Goal: Check status: Check status

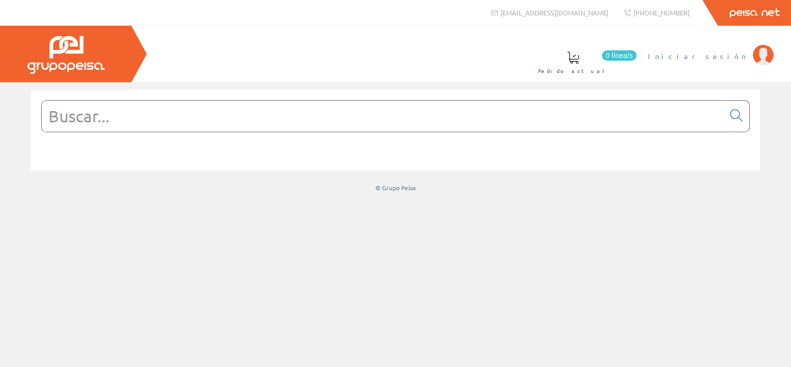
click at [758, 55] on img at bounding box center [762, 55] width 21 height 21
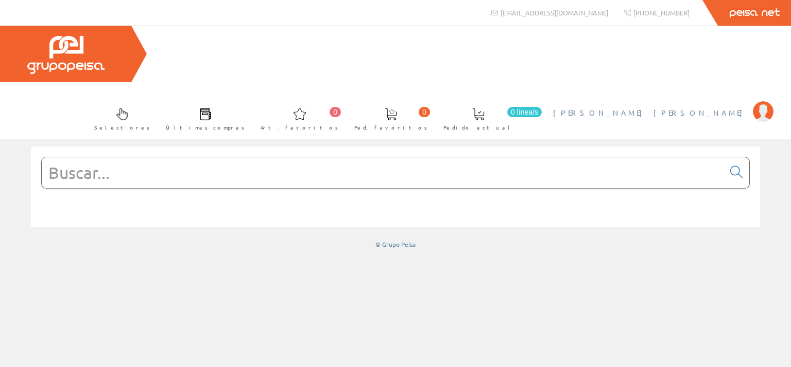
click at [754, 101] on img at bounding box center [762, 111] width 21 height 21
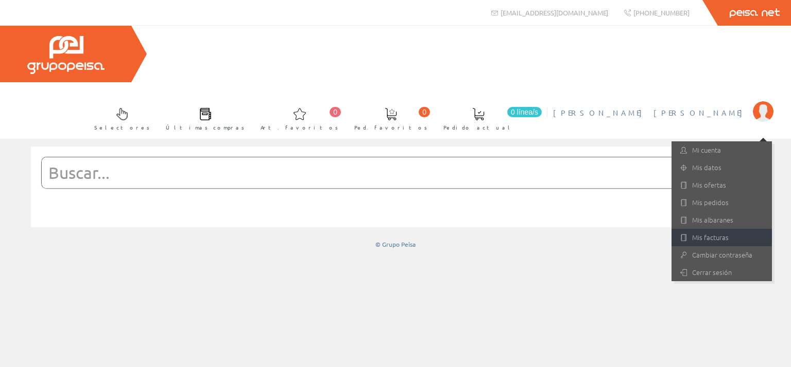
click at [700, 229] on link "Mis facturas" at bounding box center [721, 237] width 100 height 17
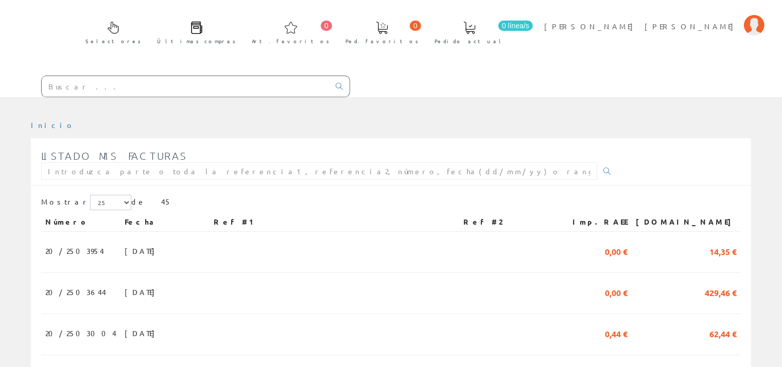
scroll to position [163, 0]
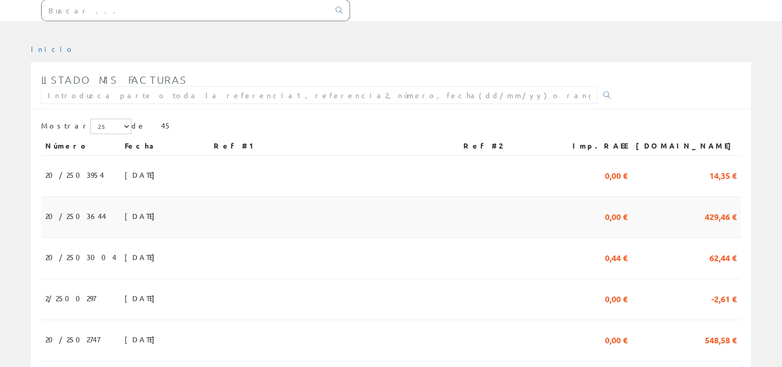
click at [125, 207] on span "31/07/2025" at bounding box center [143, 215] width 36 height 17
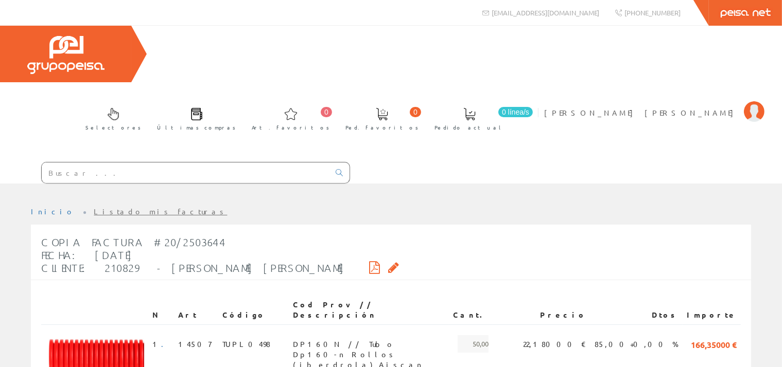
click at [388, 264] on icon at bounding box center [393, 267] width 11 height 7
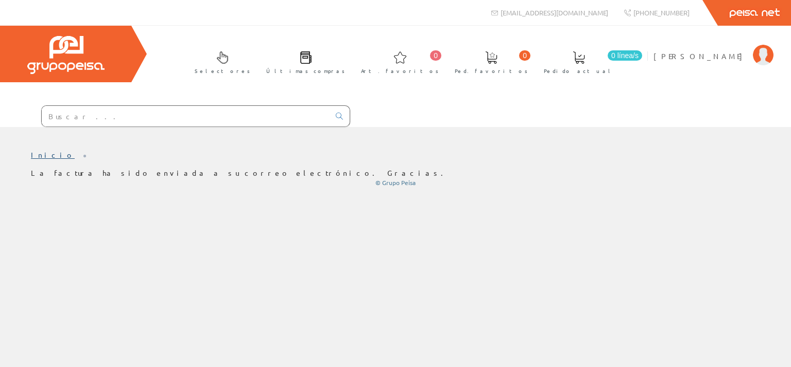
click at [39, 158] on link "Inicio" at bounding box center [53, 154] width 44 height 9
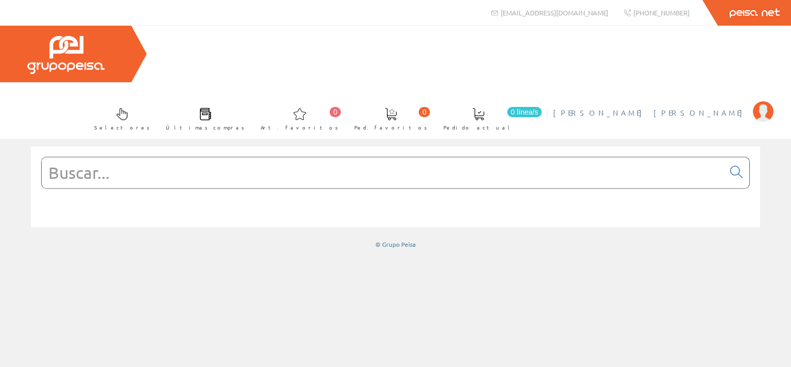
click at [769, 101] on img at bounding box center [762, 111] width 21 height 21
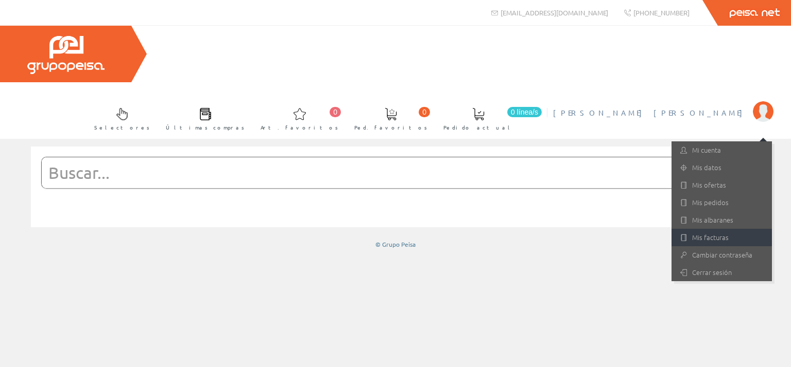
click at [712, 229] on link "Mis facturas" at bounding box center [721, 237] width 100 height 17
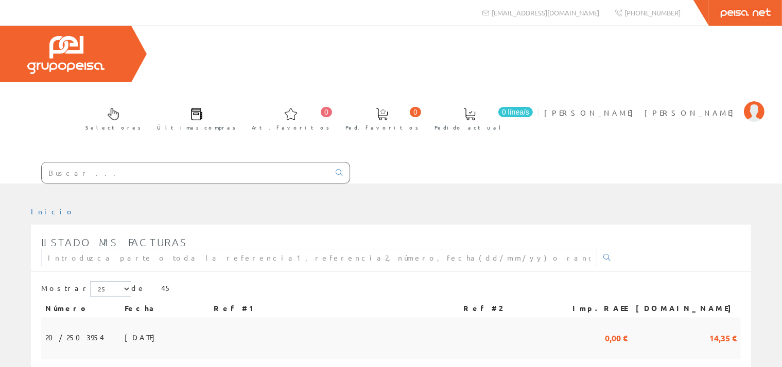
click at [125, 329] on span "15/08/2025" at bounding box center [143, 337] width 36 height 17
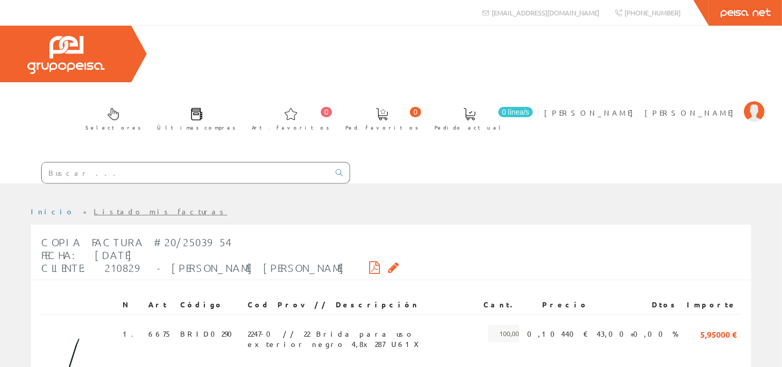
click at [388, 264] on icon at bounding box center [393, 267] width 11 height 7
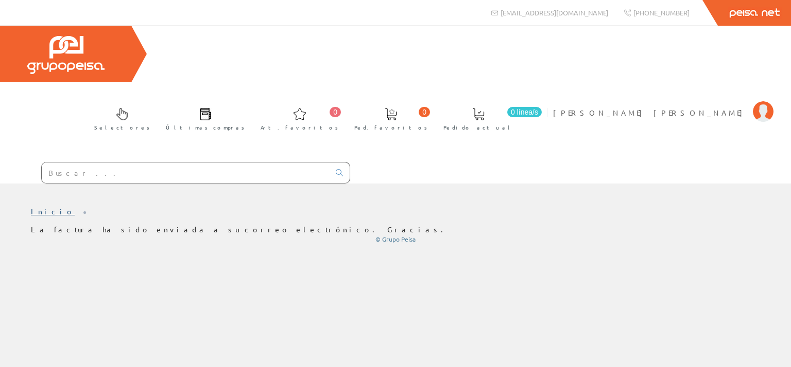
click at [41, 207] on link "Inicio" at bounding box center [53, 211] width 44 height 9
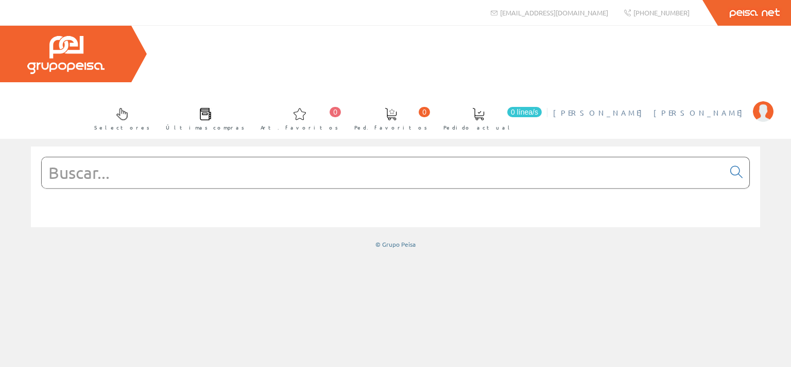
click at [761, 101] on img at bounding box center [762, 111] width 21 height 21
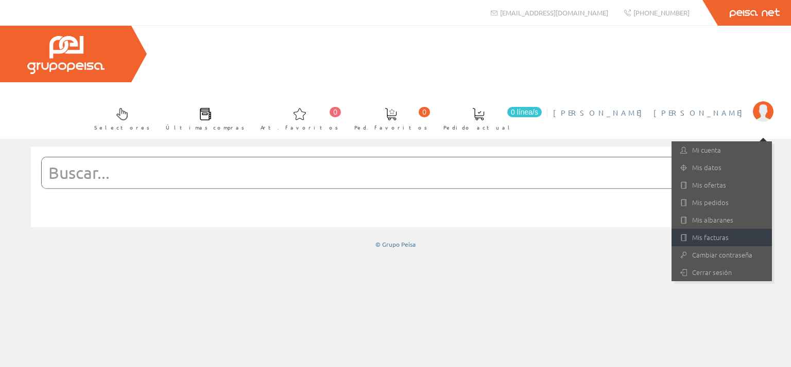
click at [711, 229] on link "Mis facturas" at bounding box center [721, 237] width 100 height 17
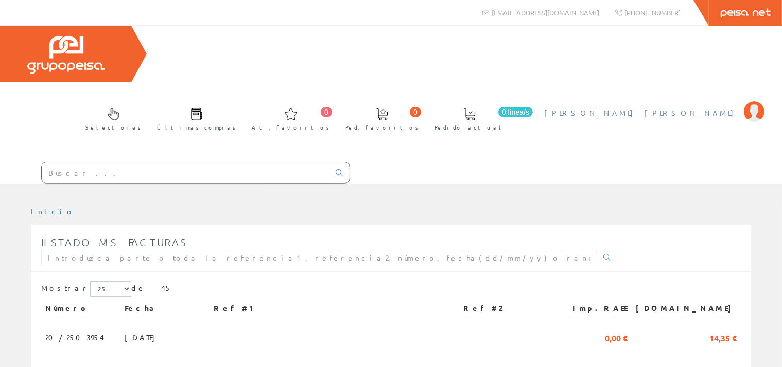
click at [750, 101] on img at bounding box center [754, 111] width 21 height 21
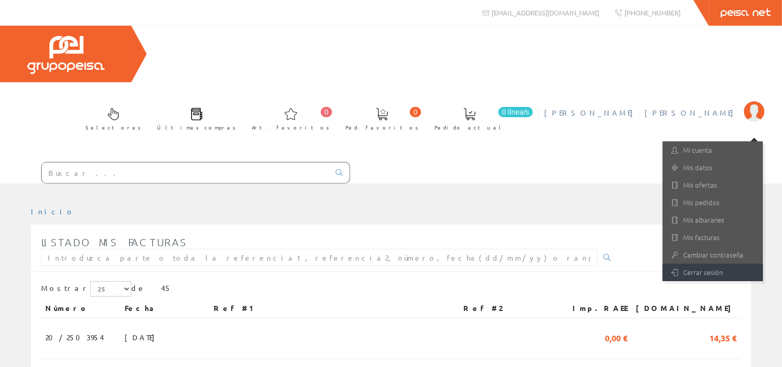
click at [713, 264] on link "Cerrar sesión" at bounding box center [712, 272] width 100 height 17
